Goal: Task Accomplishment & Management: Use online tool/utility

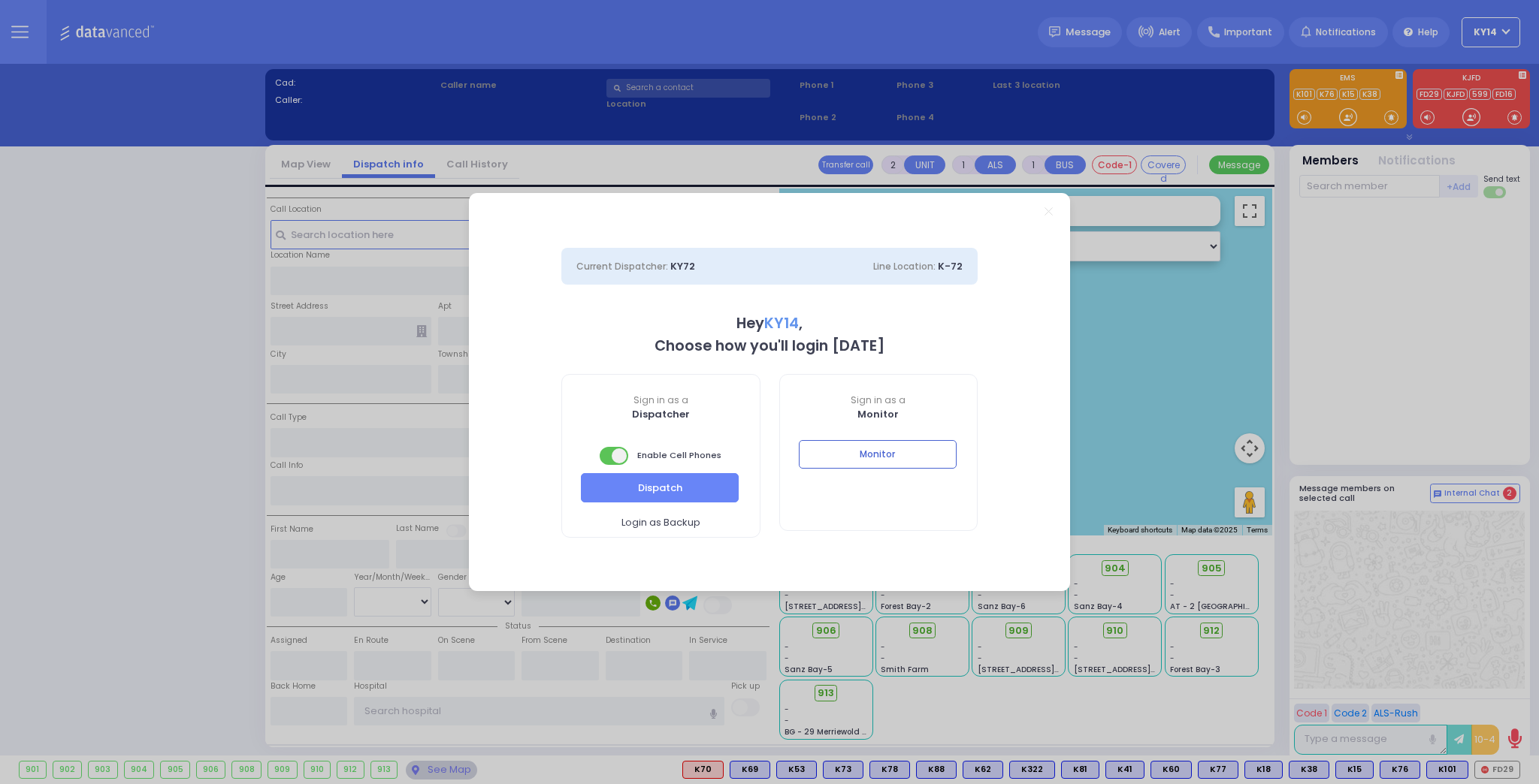
select select "2"
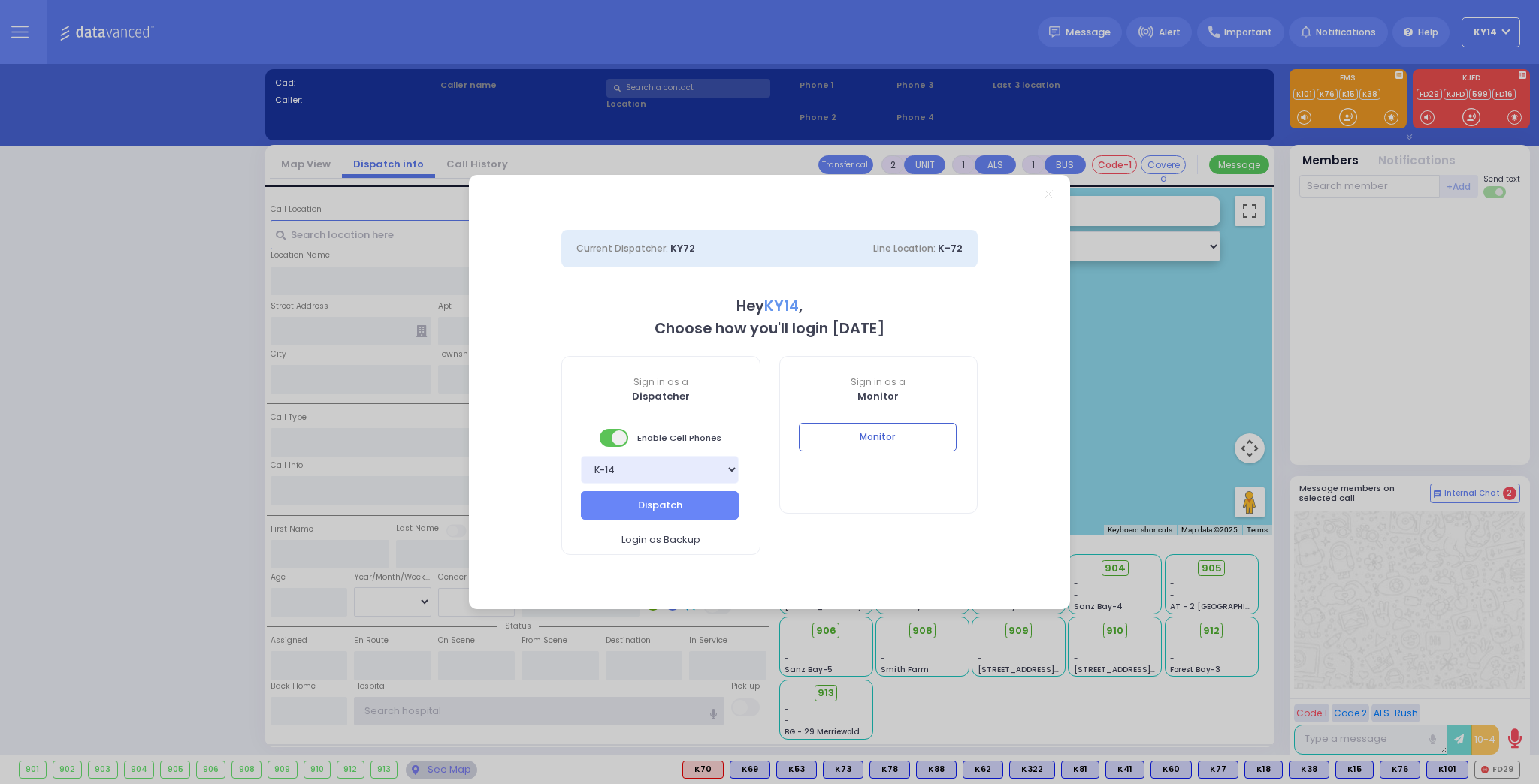
type input "ky14"
click at [873, 440] on button "Monitor" at bounding box center [878, 437] width 158 height 28
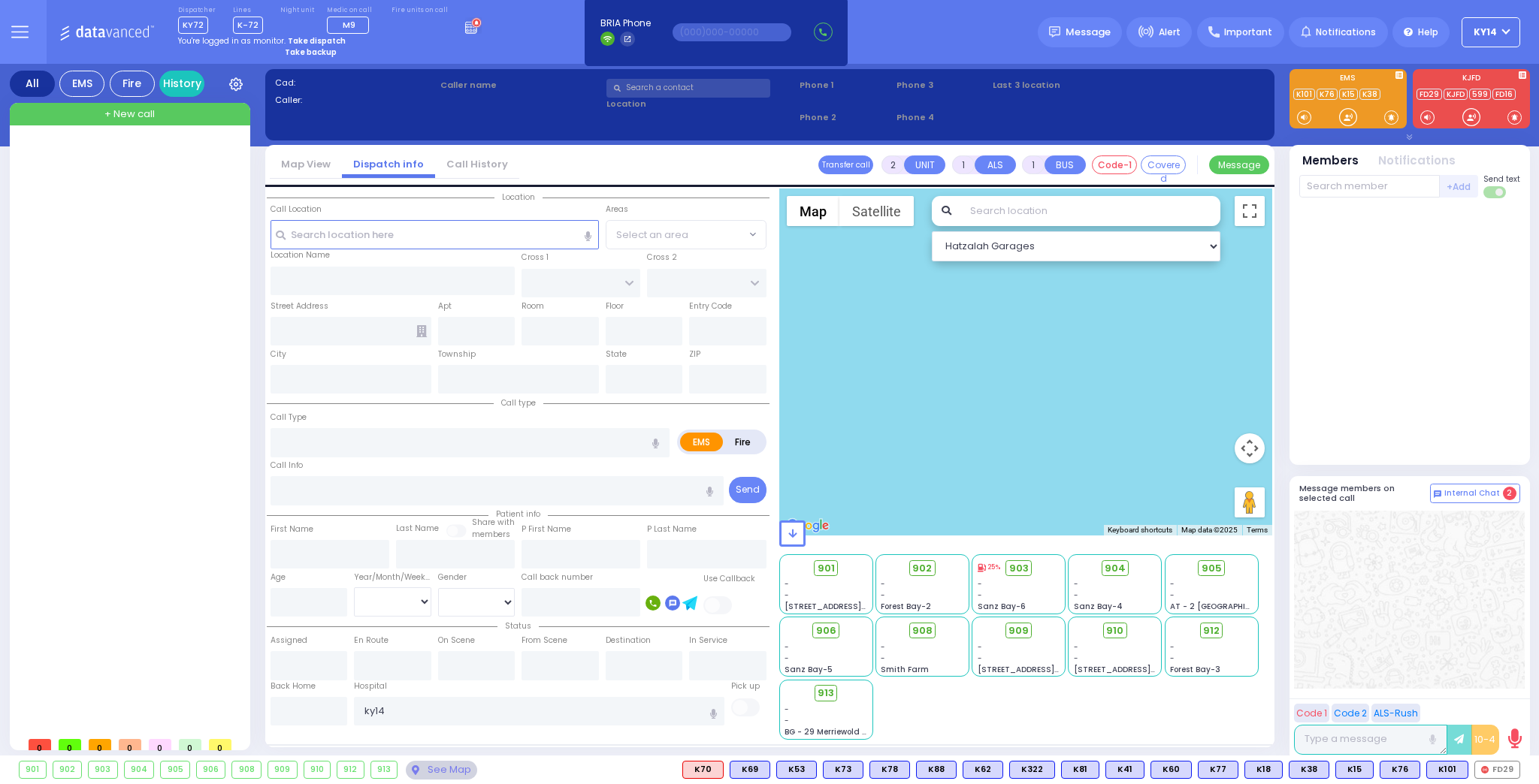
click at [465, 27] on icon at bounding box center [474, 26] width 17 height 17
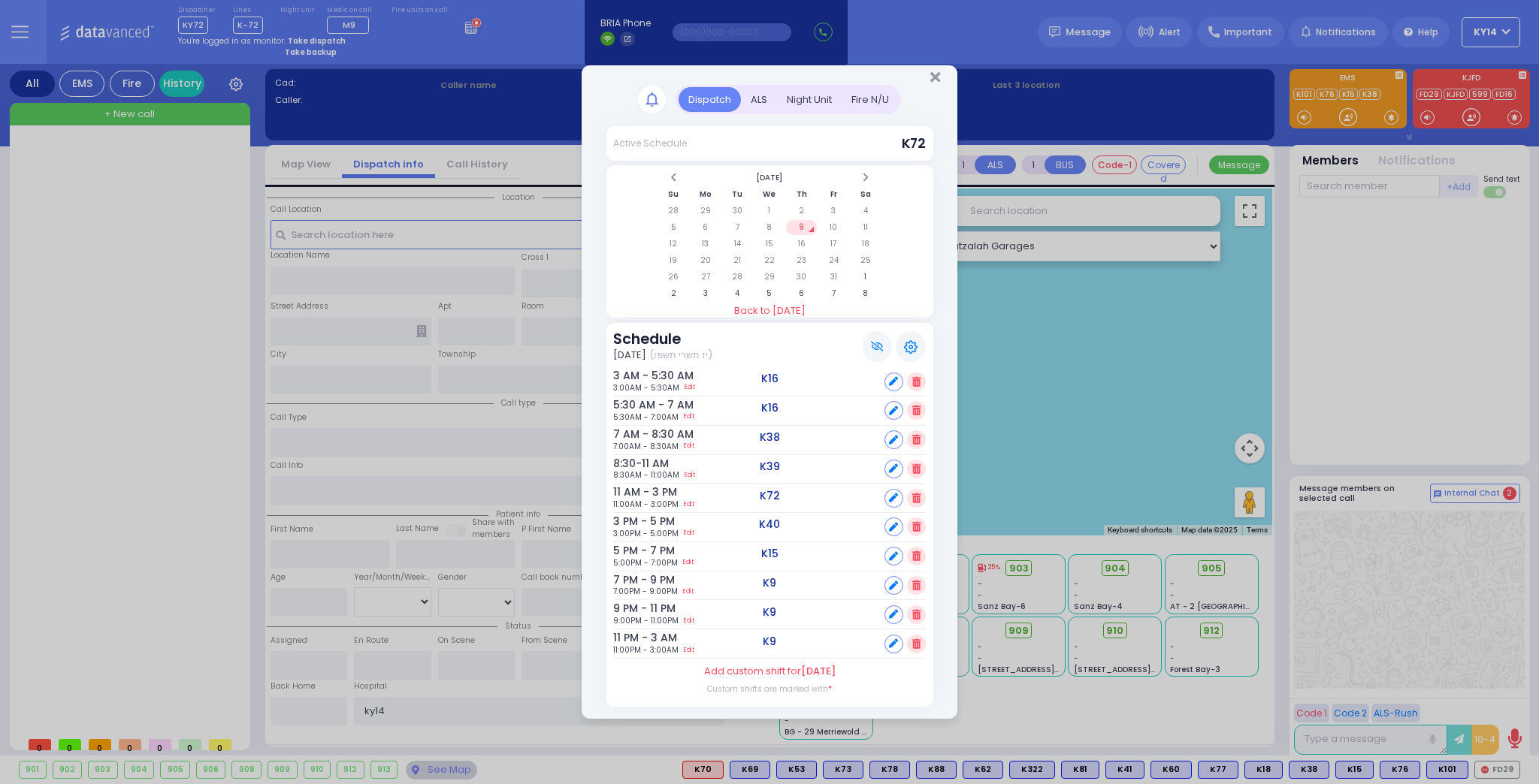
drag, startPoint x: 617, startPoint y: 553, endPoint x: 598, endPoint y: 530, distance: 29.8
click at [598, 530] on div "Dispatch ALS 1" at bounding box center [770, 402] width 376 height 634
click at [933, 79] on icon "Close" at bounding box center [935, 78] width 10 height 15
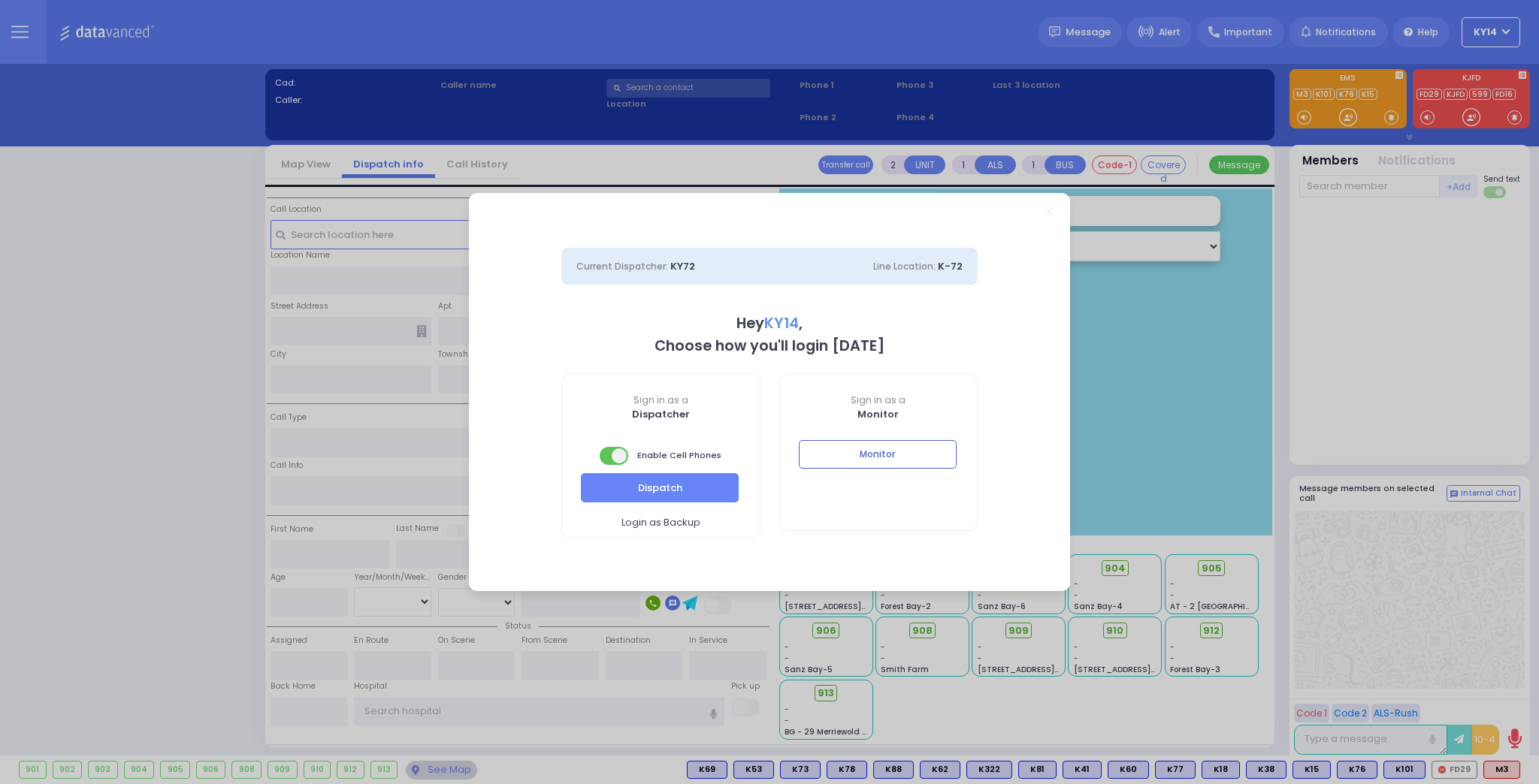
select select "2"
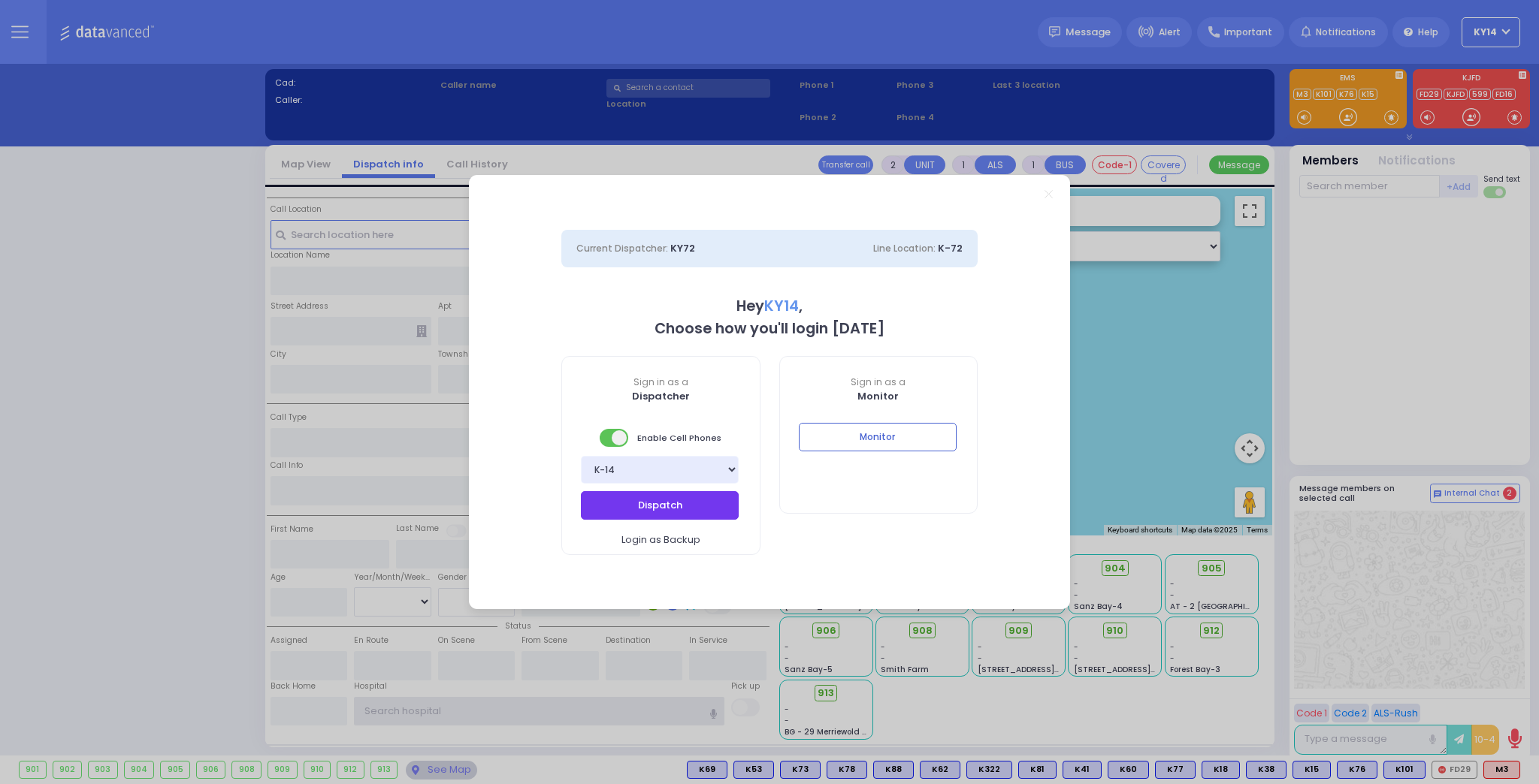
type input "ky14"
click at [666, 508] on button "Dispatch" at bounding box center [660, 505] width 158 height 28
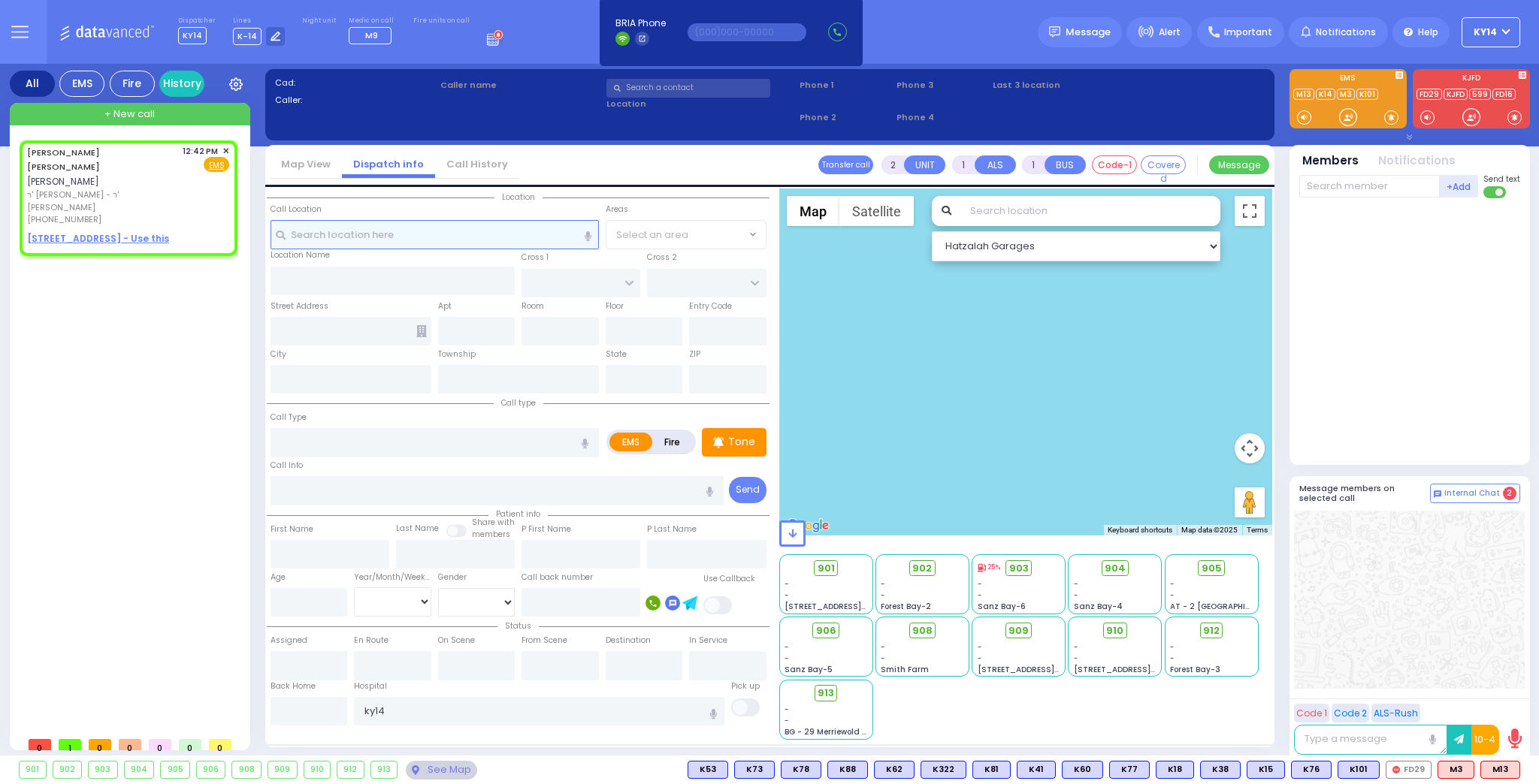
select select
radio input "true"
type input "[PERSON_NAME]"
select select
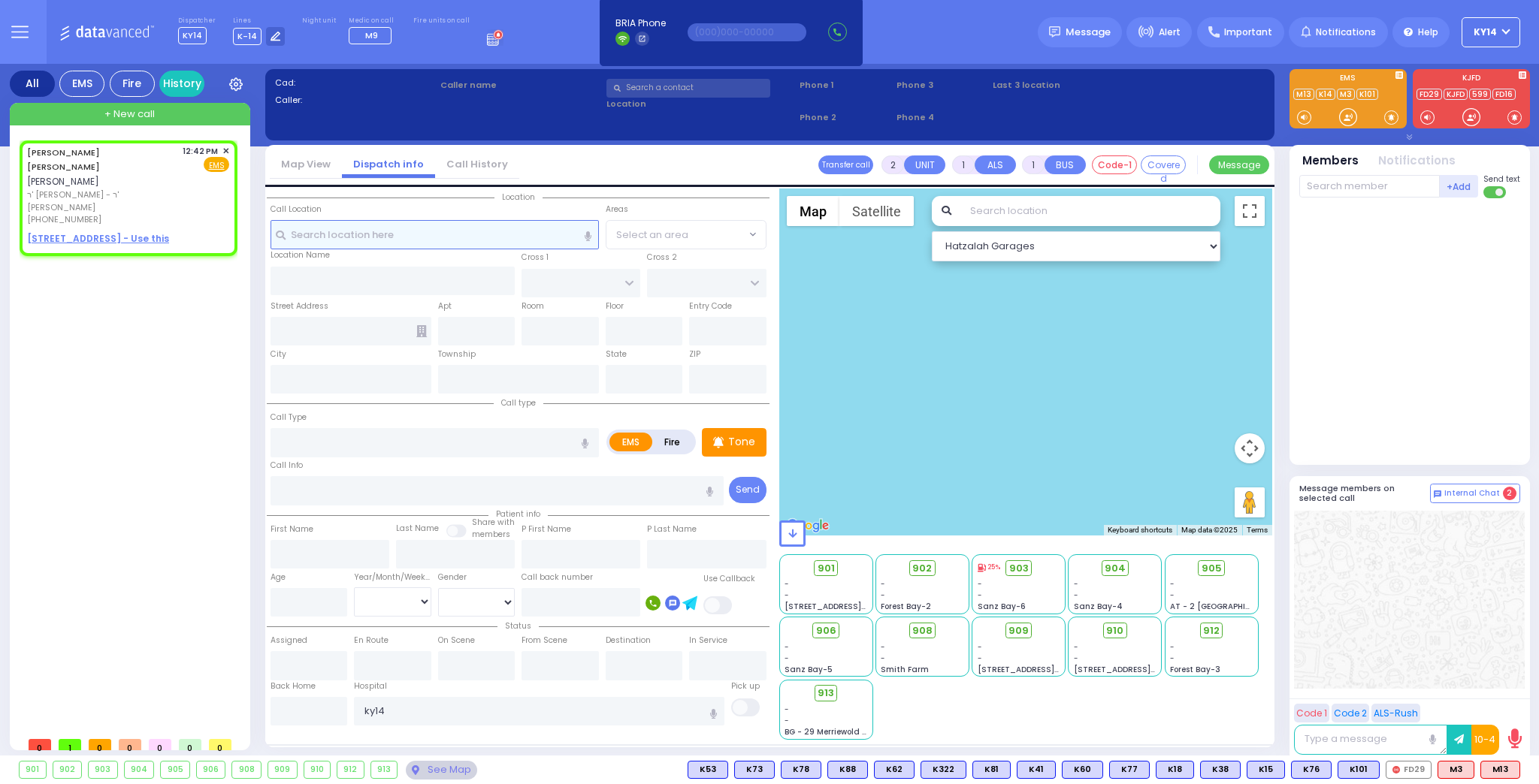
type input "12:42"
select select "Hatzalah Garages"
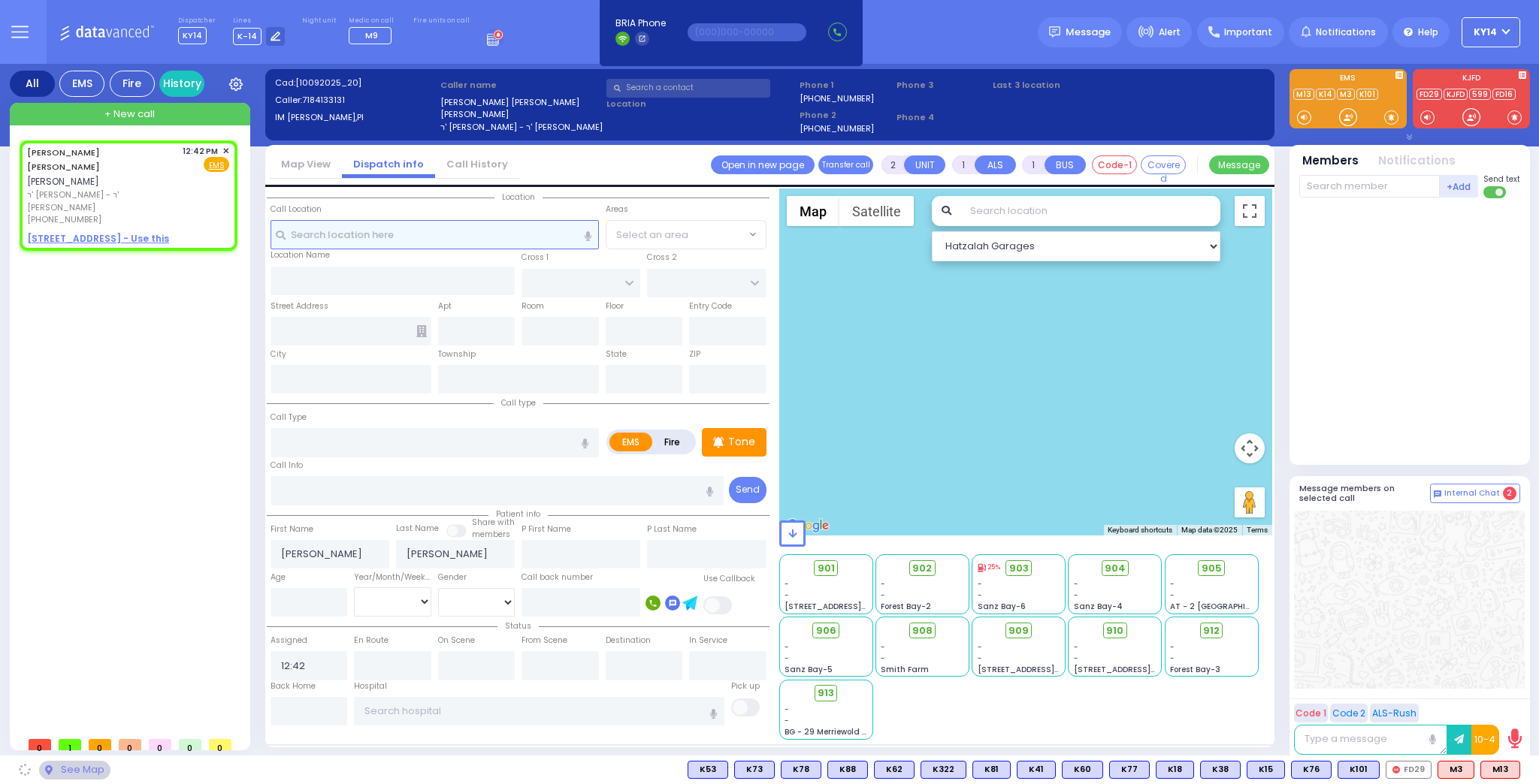
select select
radio input "true"
select select
select select "Hatzalah Garages"
